Goal: Information Seeking & Learning: Find specific fact

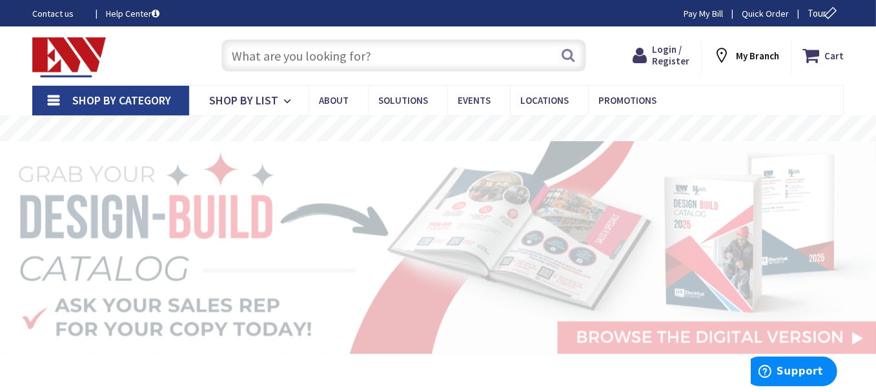
click at [381, 50] on input "text" at bounding box center [403, 55] width 365 height 32
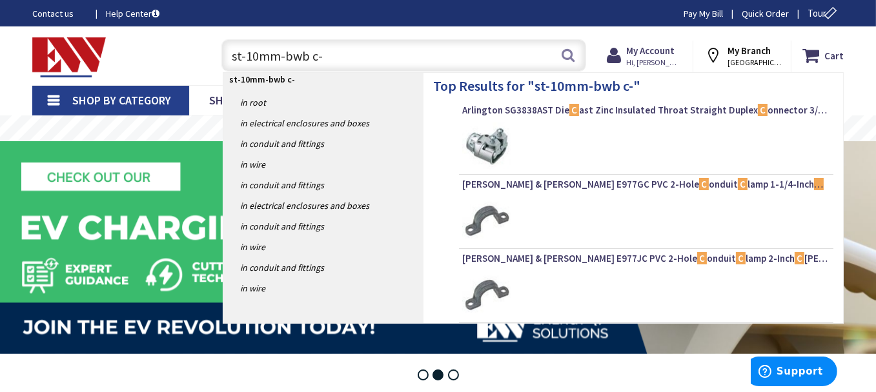
type input "st-10mm-bwb c-6"
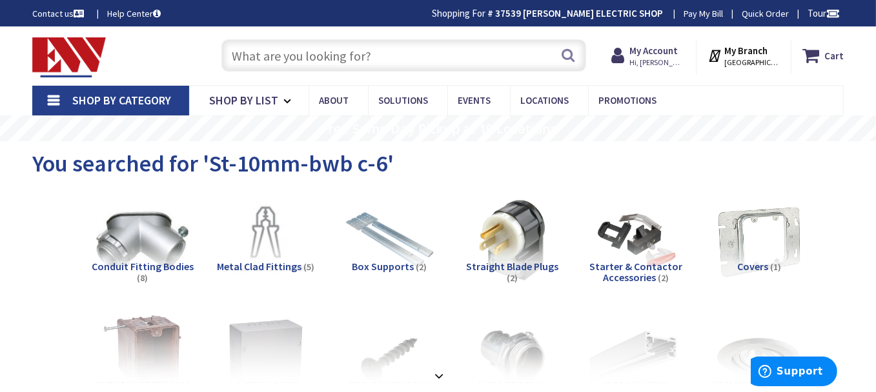
click at [398, 61] on input "text" at bounding box center [403, 55] width 365 height 32
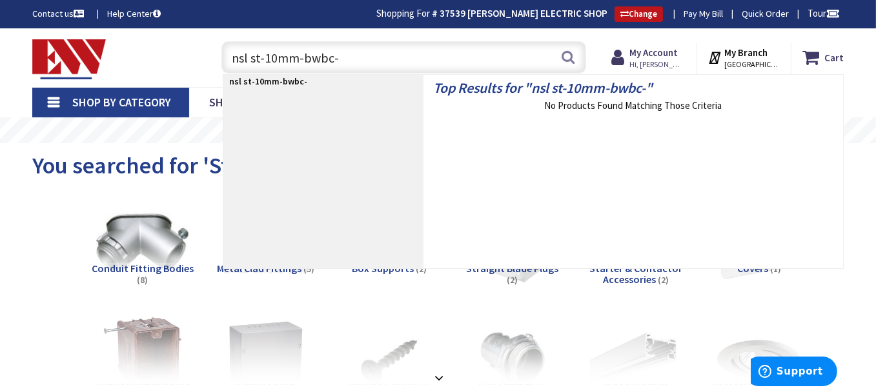
type input "nsl st-10mm-bwbc-6"
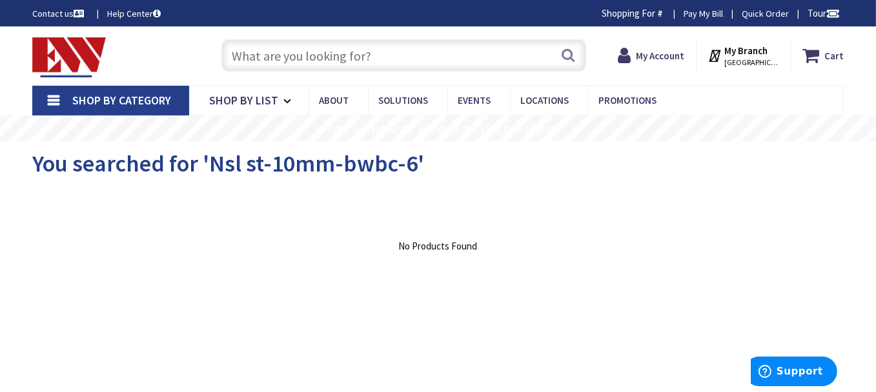
click at [423, 52] on input "text" at bounding box center [403, 55] width 365 height 32
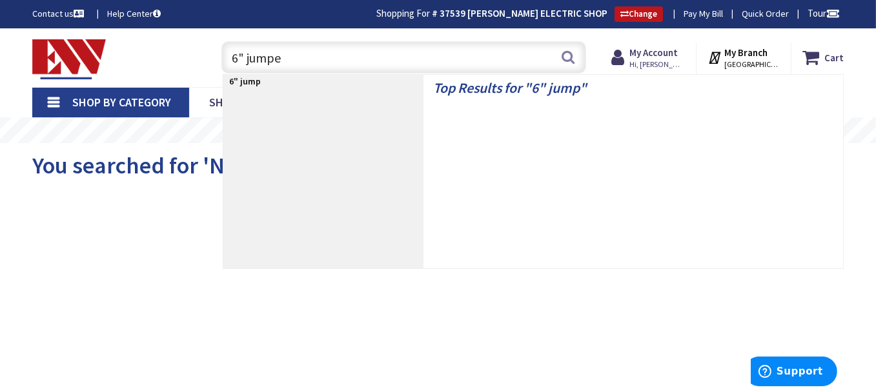
type input "6" jumper"
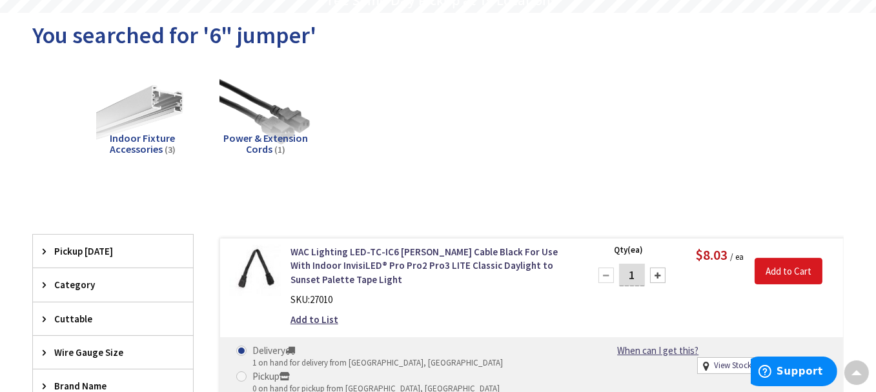
scroll to position [130, 0]
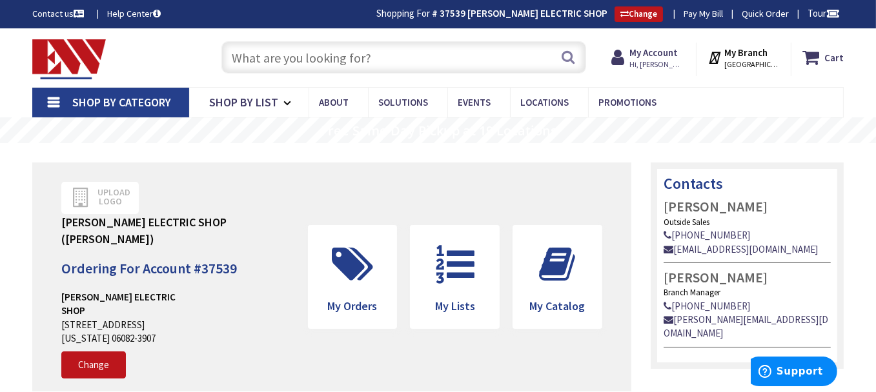
click at [445, 54] on input "text" at bounding box center [403, 57] width 365 height 32
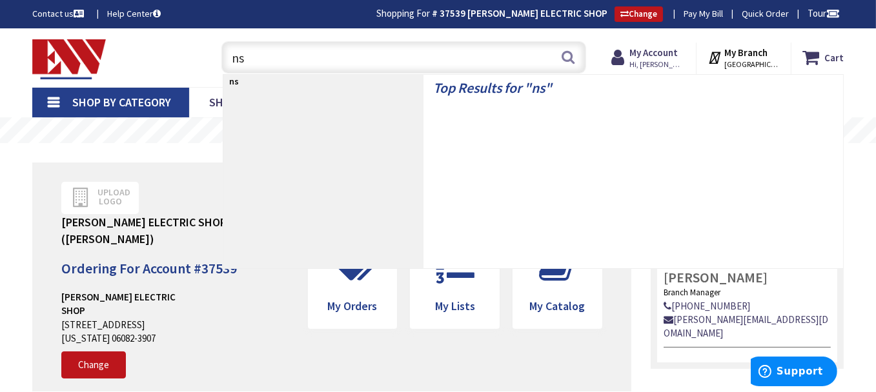
type input "nsl"
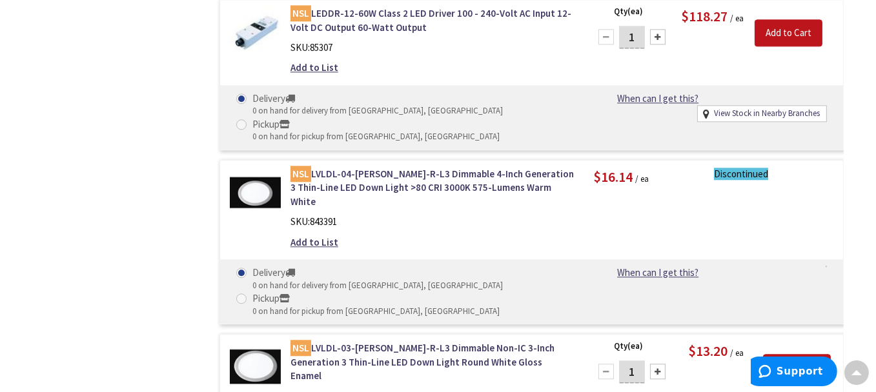
scroll to position [3809, 0]
